Goal: Transaction & Acquisition: Purchase product/service

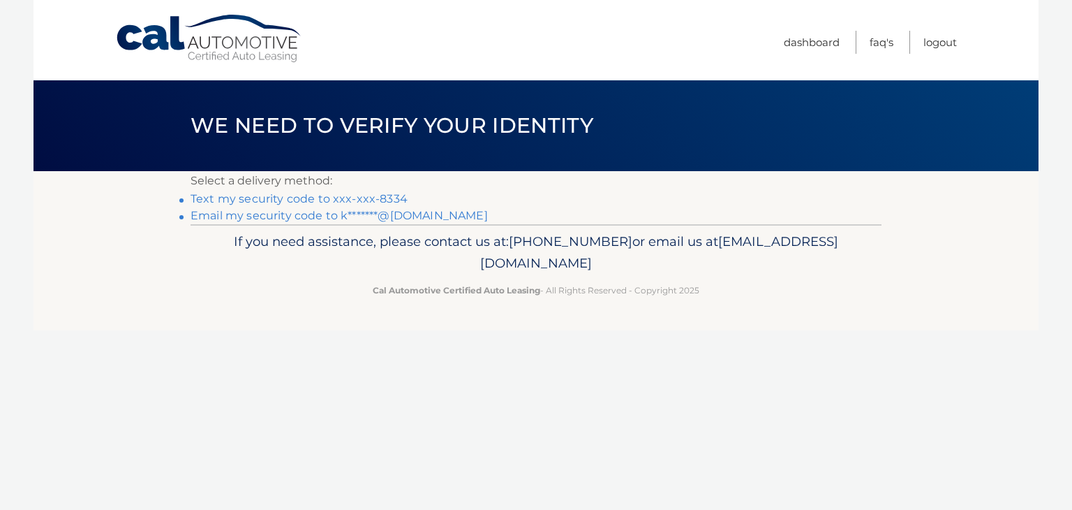
click at [391, 198] on link "Text my security code to xxx-xxx-8334" at bounding box center [299, 198] width 217 height 13
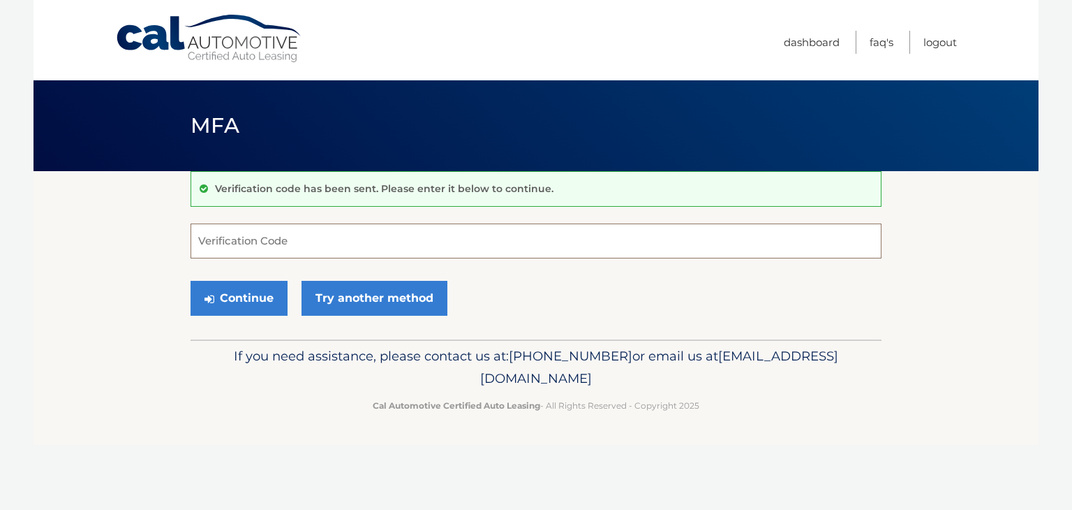
click at [290, 243] on input "Verification Code" at bounding box center [536, 240] width 691 height 35
type input "094044"
click at [240, 290] on button "Continue" at bounding box center [239, 298] width 97 height 35
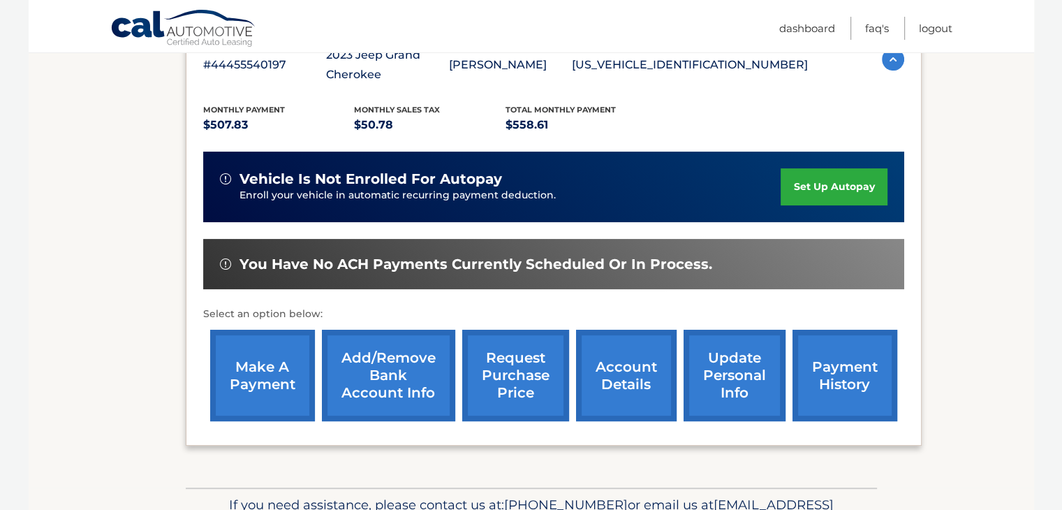
scroll to position [332, 0]
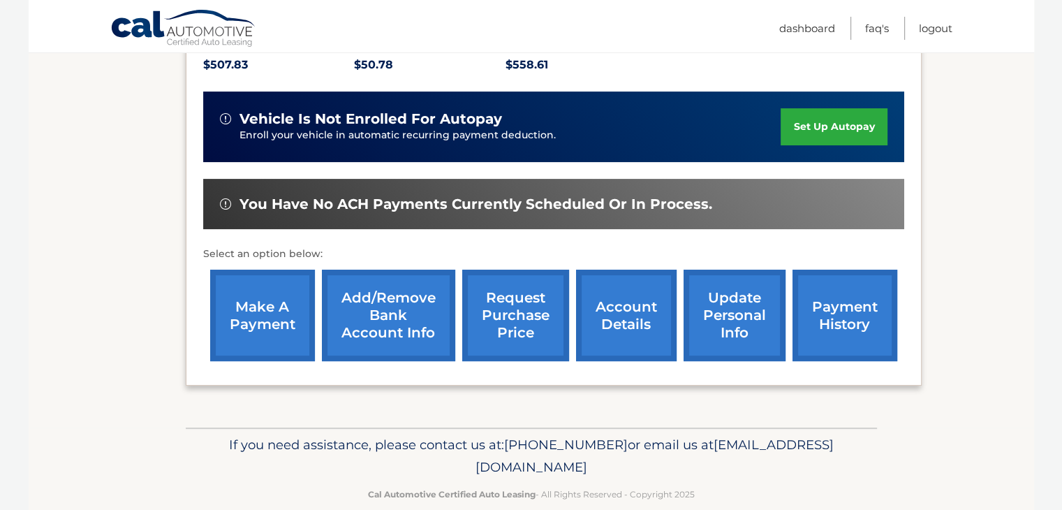
click at [272, 320] on link "make a payment" at bounding box center [262, 314] width 105 height 91
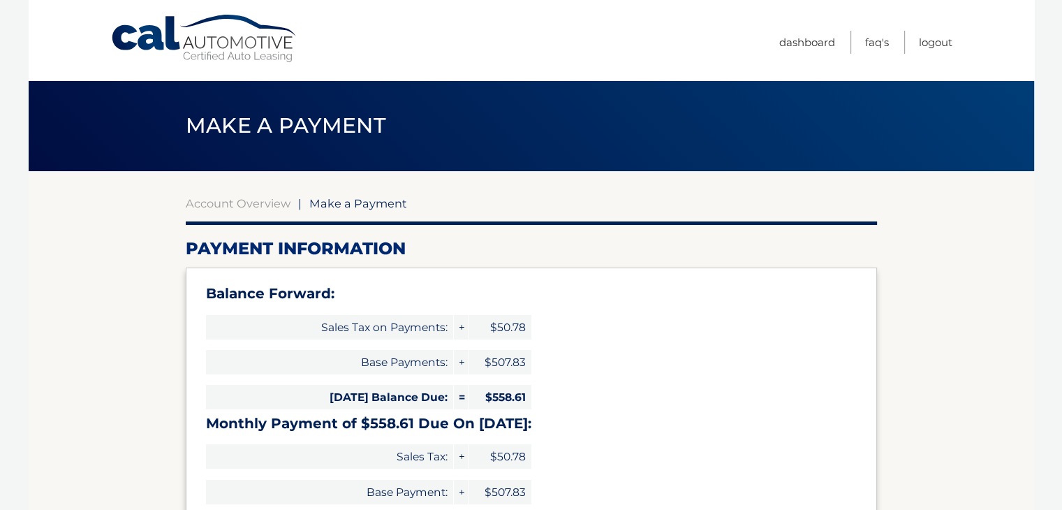
select select "OTZlNzFmZjktNDhkZi00ZGE1LWI1MWUtOWQ3NGI0YjNmZjVk"
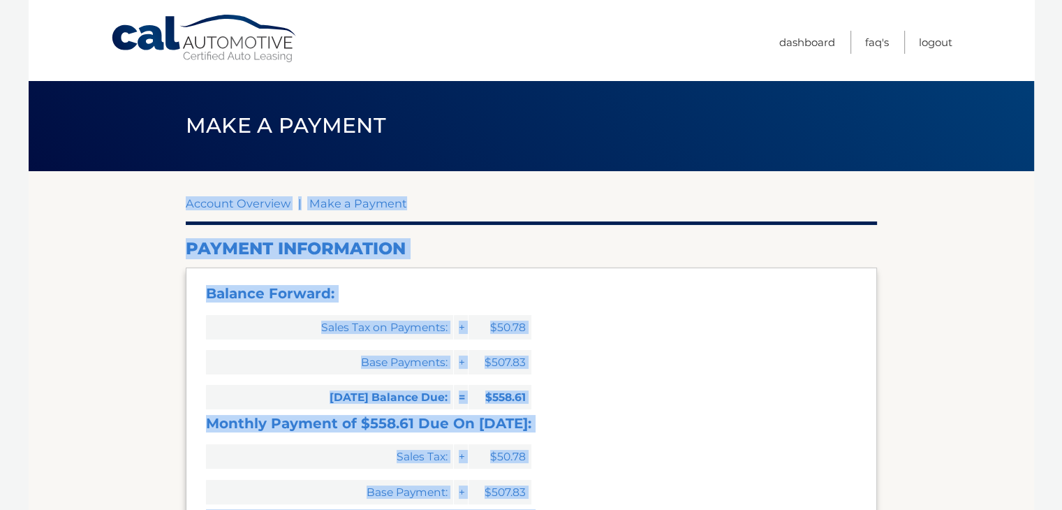
drag, startPoint x: 1061, startPoint y: 169, endPoint x: 1063, endPoint y: 283, distance: 113.8
click at [1061, 283] on html "Cal Automotive Menu Dashboard FAQ's Logout" at bounding box center [531, 255] width 1062 height 510
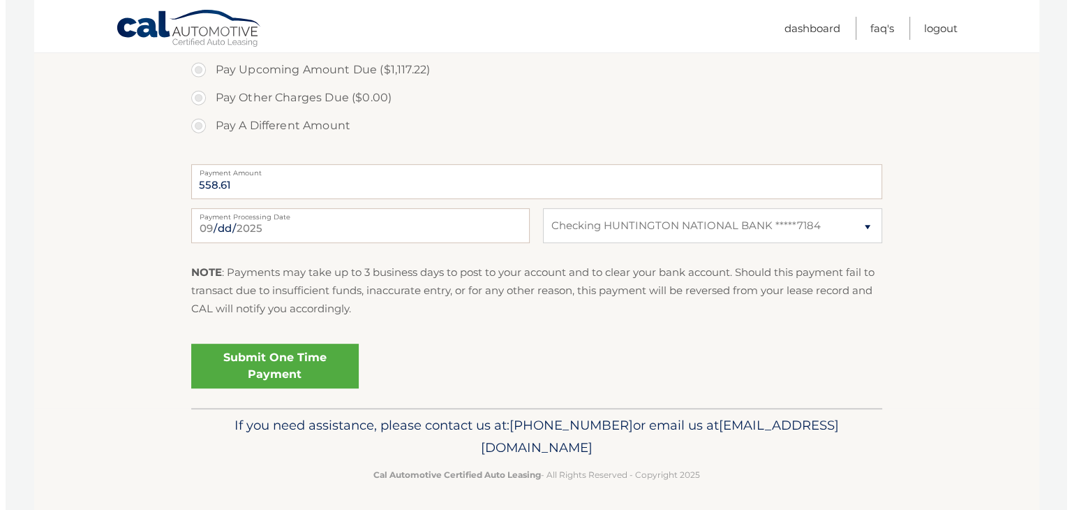
scroll to position [582, 0]
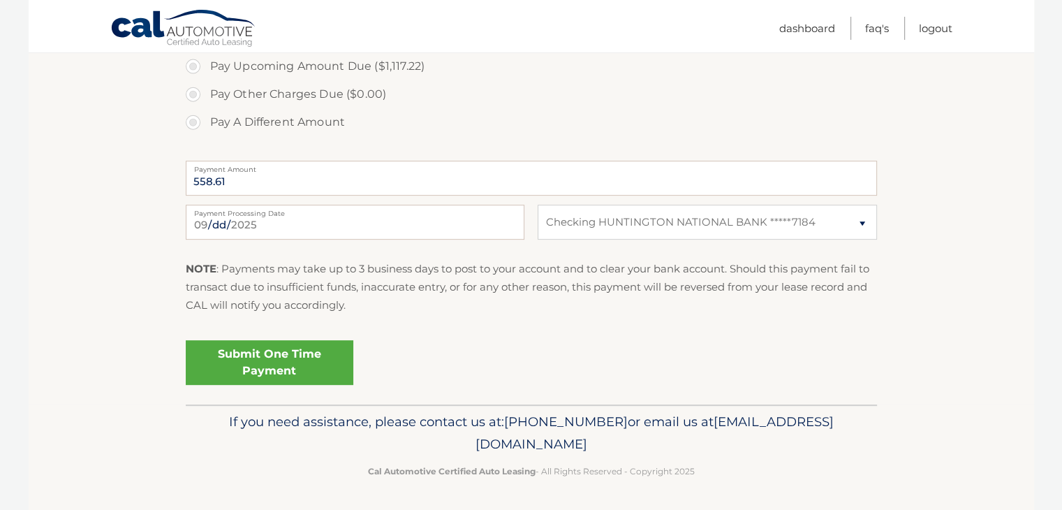
click at [316, 361] on link "Submit One Time Payment" at bounding box center [270, 362] width 168 height 45
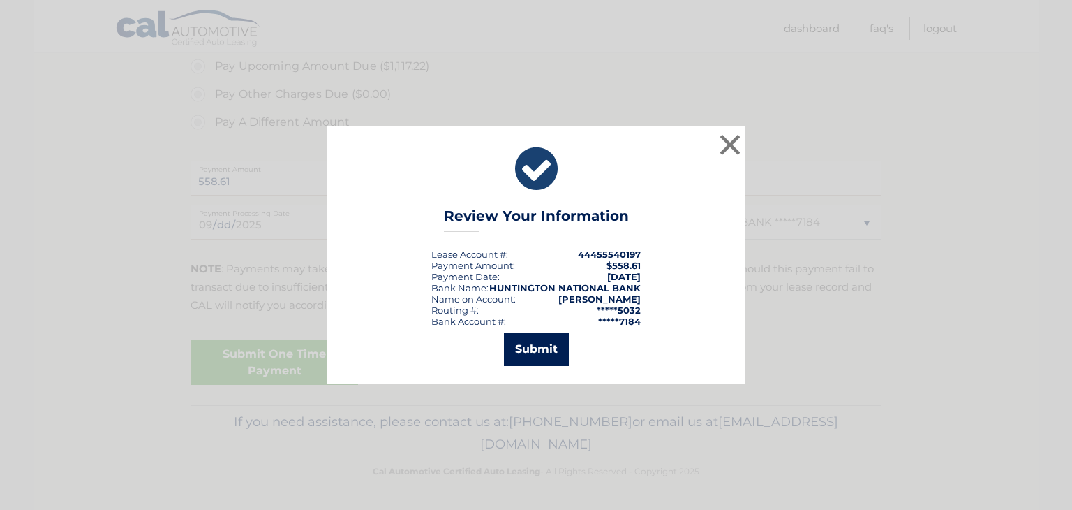
click at [538, 341] on button "Submit" at bounding box center [536, 349] width 65 height 34
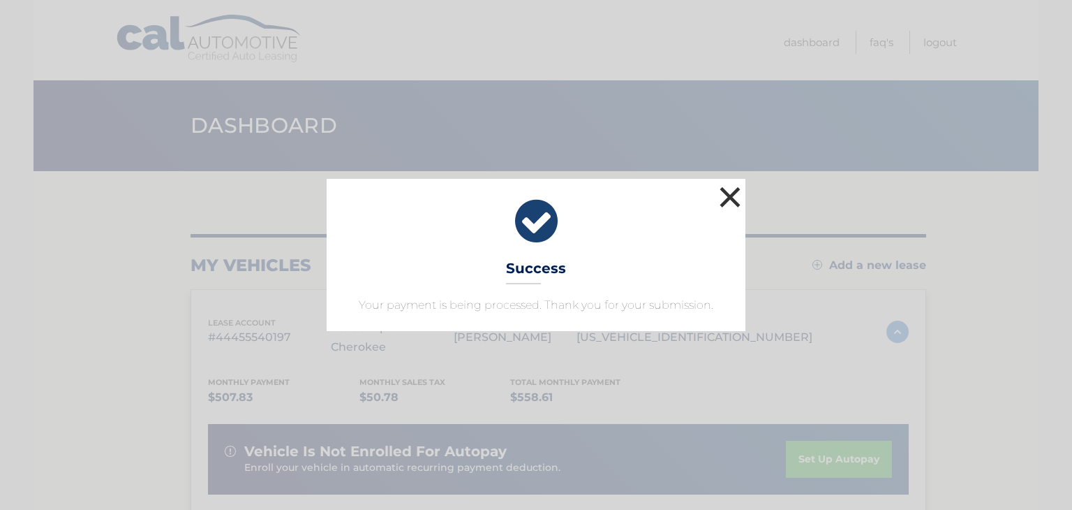
click at [732, 199] on button "×" at bounding box center [730, 197] width 28 height 28
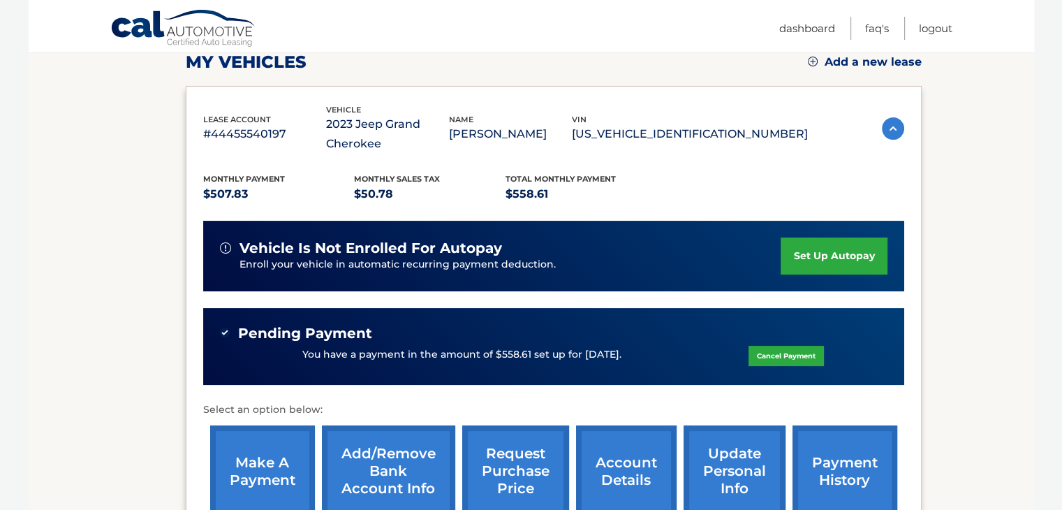
scroll to position [381, 0]
